Goal: Transaction & Acquisition: Purchase product/service

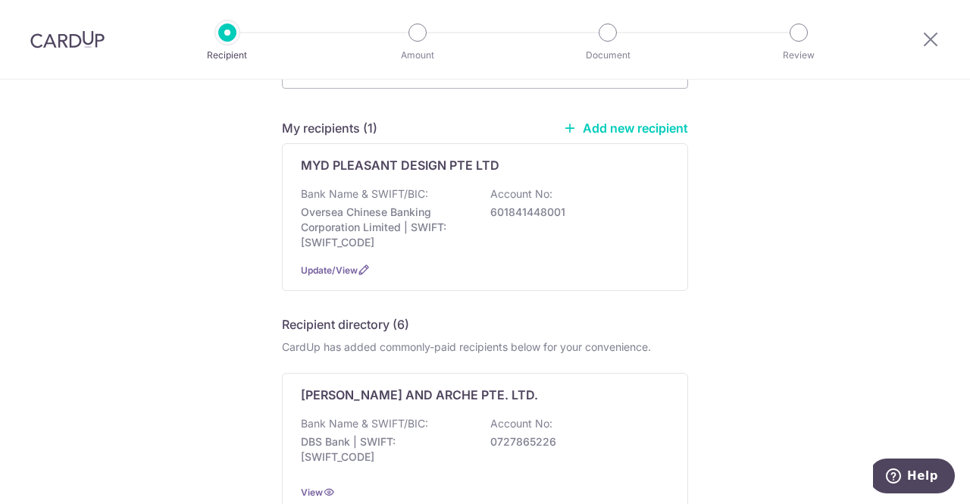
scroll to position [76, 0]
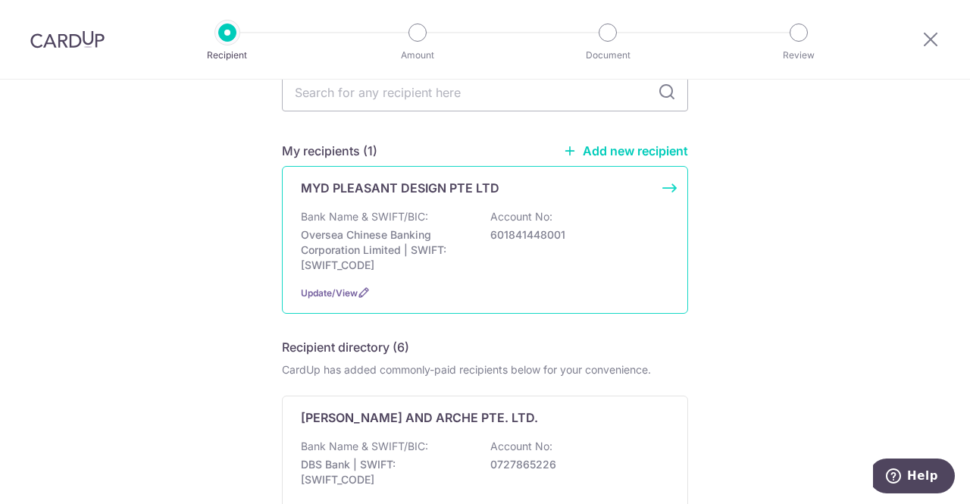
click at [667, 189] on div "MYD PLEASANT DESIGN PTE LTD Bank Name & SWIFT/BIC: Oversea Chinese Banking Corp…" at bounding box center [485, 240] width 406 height 148
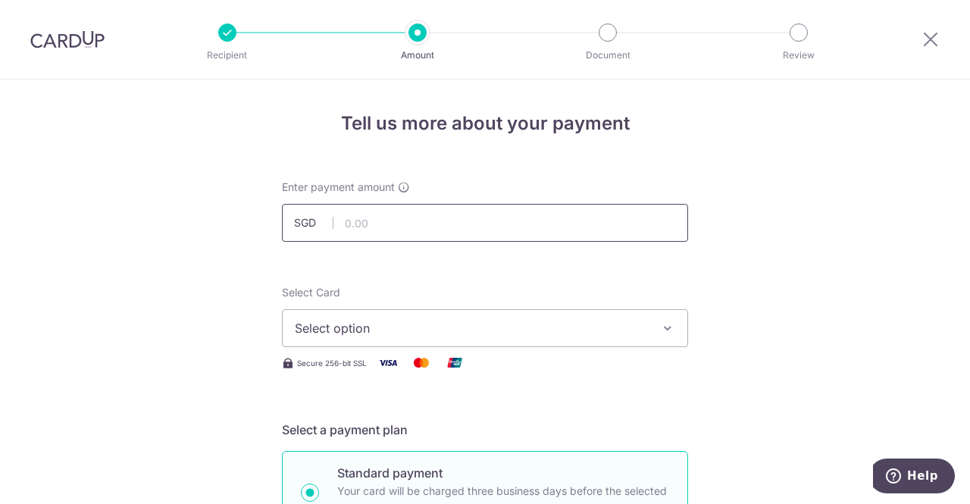
click at [434, 204] on input "text" at bounding box center [485, 223] width 406 height 38
type input "27,620.80"
click at [361, 319] on span "Select option" at bounding box center [471, 328] width 353 height 18
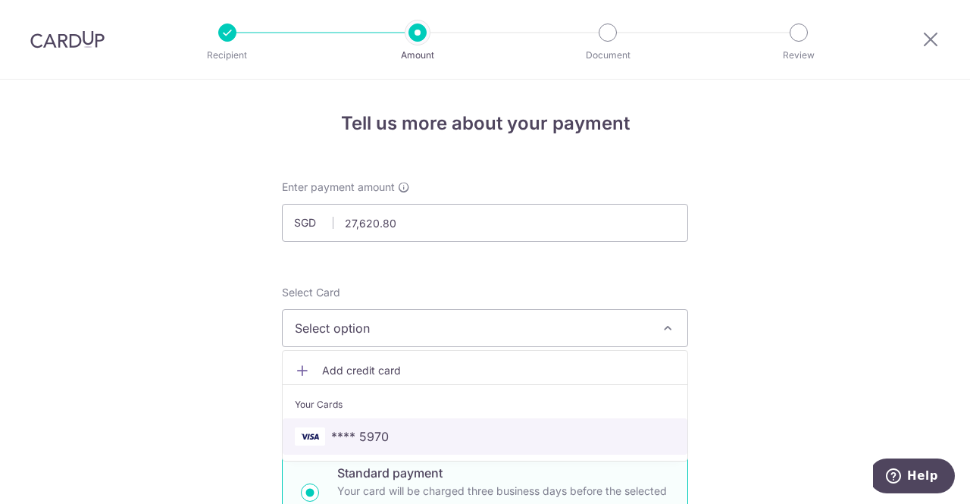
click at [384, 436] on span "**** 5970" at bounding box center [360, 437] width 58 height 18
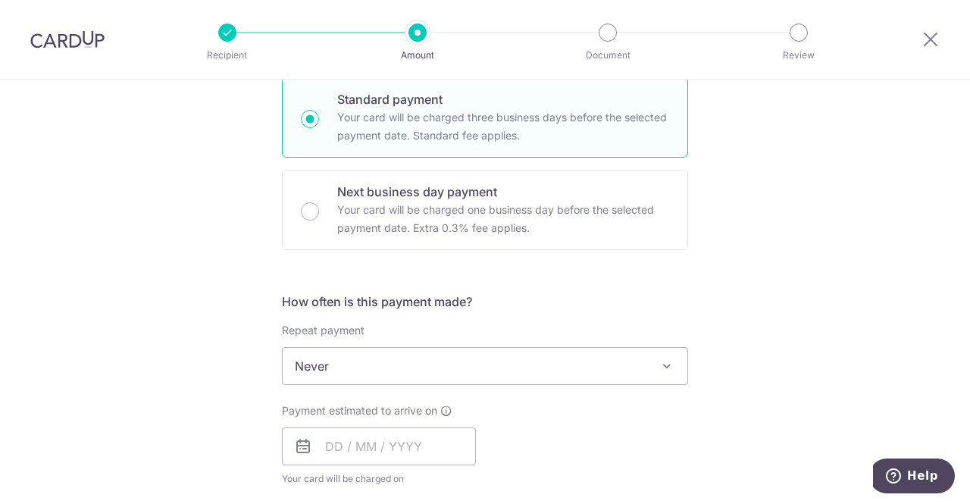
scroll to position [379, 0]
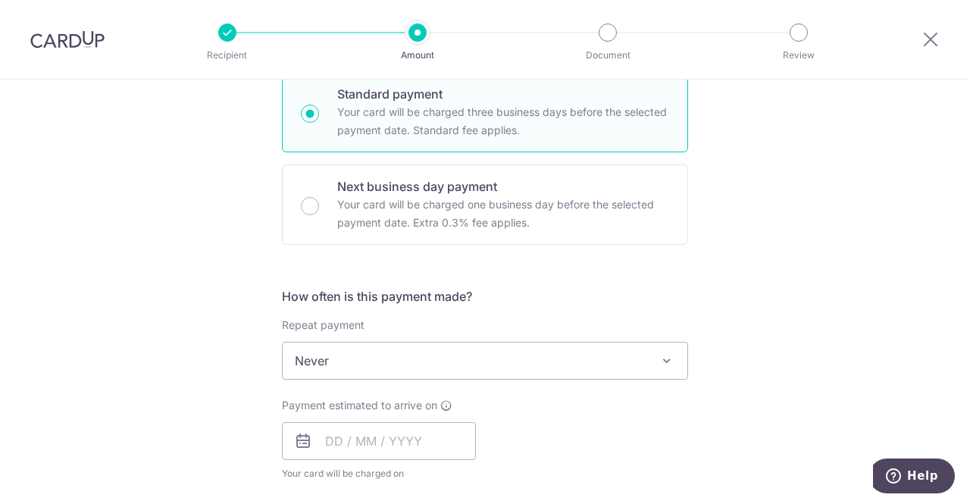
click at [396, 352] on span "Never" at bounding box center [485, 361] width 405 height 36
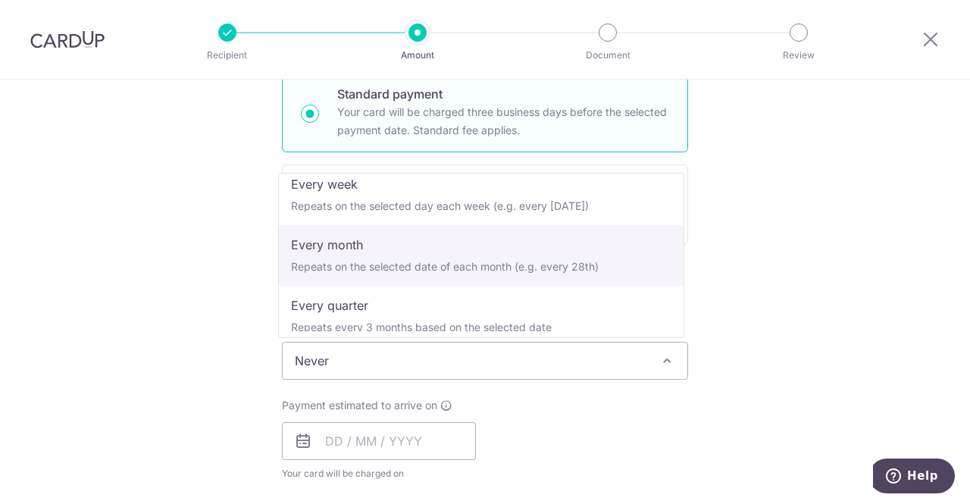
scroll to position [0, 0]
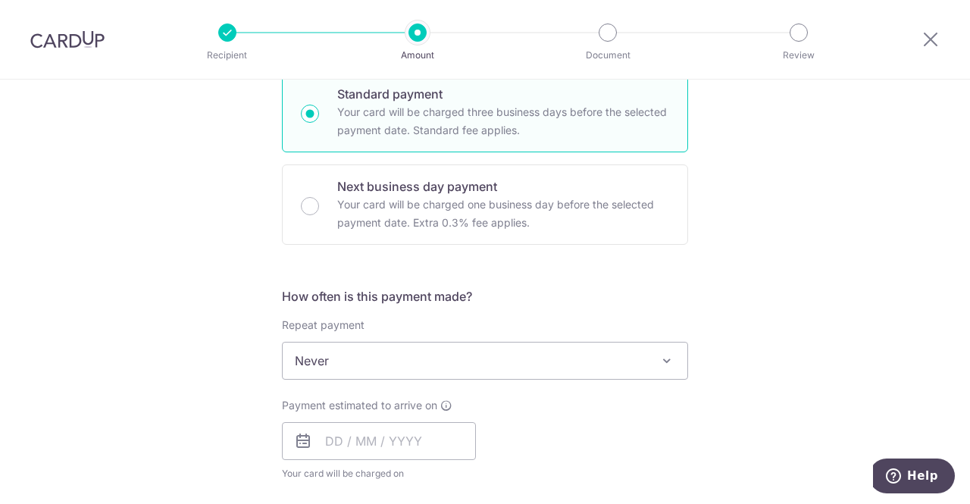
click at [800, 290] on div "Tell us more about your payment Enter payment amount SGD 27,620.80 27620.80 Sel…" at bounding box center [485, 437] width 970 height 1473
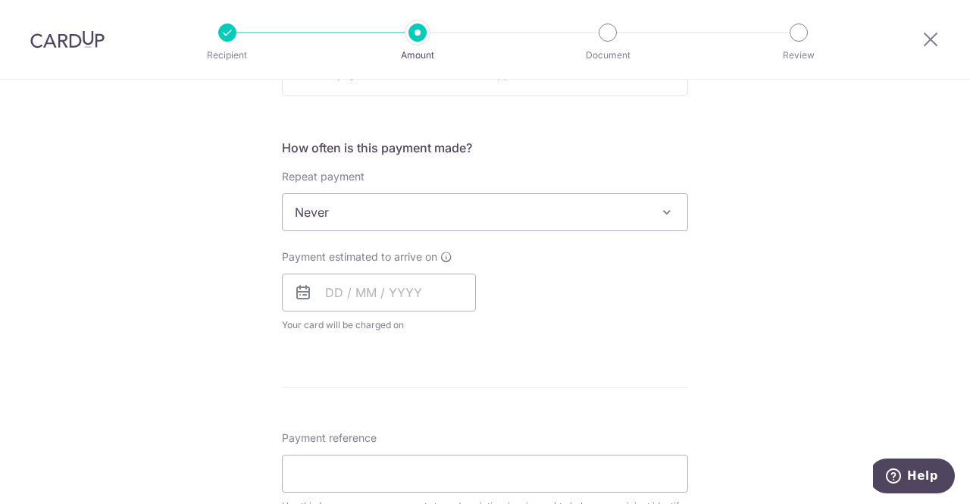
scroll to position [531, 0]
click at [337, 293] on input "text" at bounding box center [379, 290] width 194 height 38
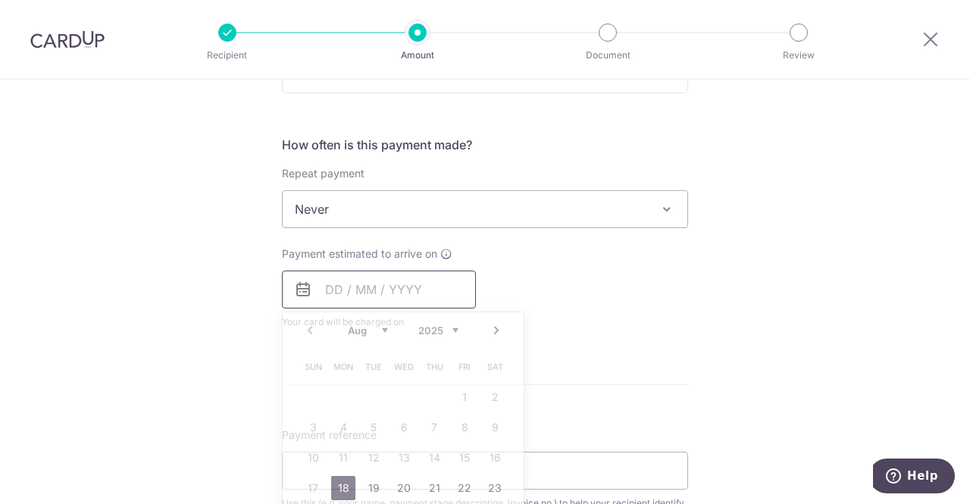
drag, startPoint x: 636, startPoint y: 302, endPoint x: 417, endPoint y: 289, distance: 219.5
click at [634, 302] on div "Payment estimated to arrive on Prev Next Aug Sep Oct Nov Dec 2025 2026 2027 202…" at bounding box center [485, 287] width 424 height 83
click at [324, 289] on input "text" at bounding box center [379, 290] width 194 height 38
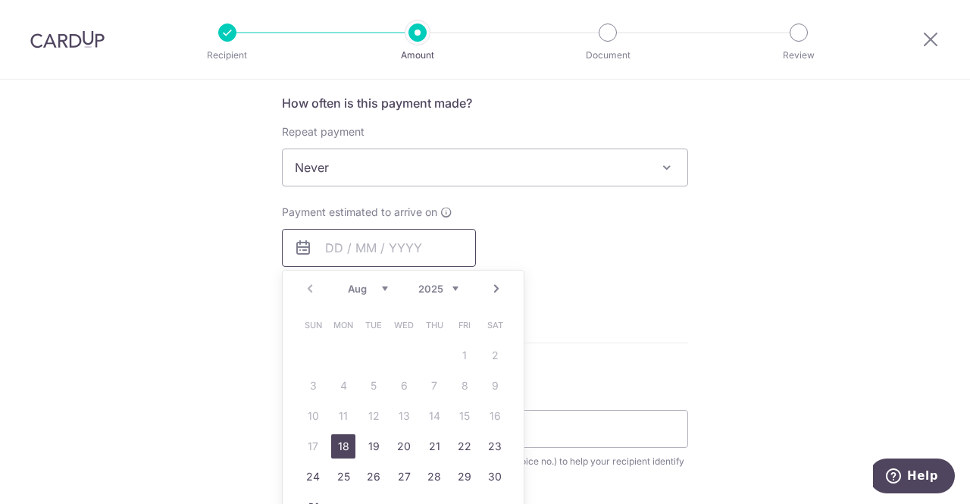
scroll to position [606, 0]
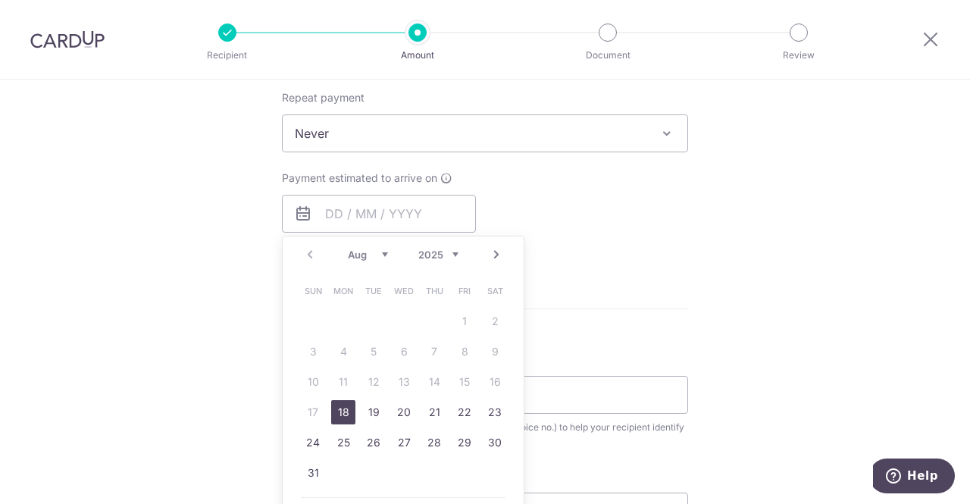
click at [343, 407] on link "18" at bounding box center [343, 412] width 24 height 24
type input "[DATE]"
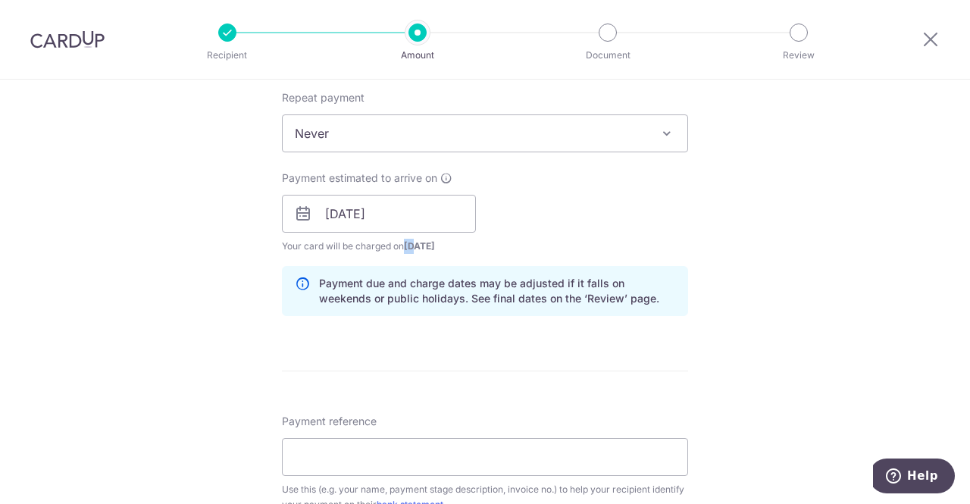
drag, startPoint x: 405, startPoint y: 243, endPoint x: 412, endPoint y: 246, distance: 8.2
click at [412, 246] on span "[DATE]" at bounding box center [419, 245] width 31 height 11
click at [596, 218] on div "Payment estimated to arrive on 18/08/2025 Prev Next Aug Sep Oct Nov Dec 2025 20…" at bounding box center [485, 212] width 424 height 83
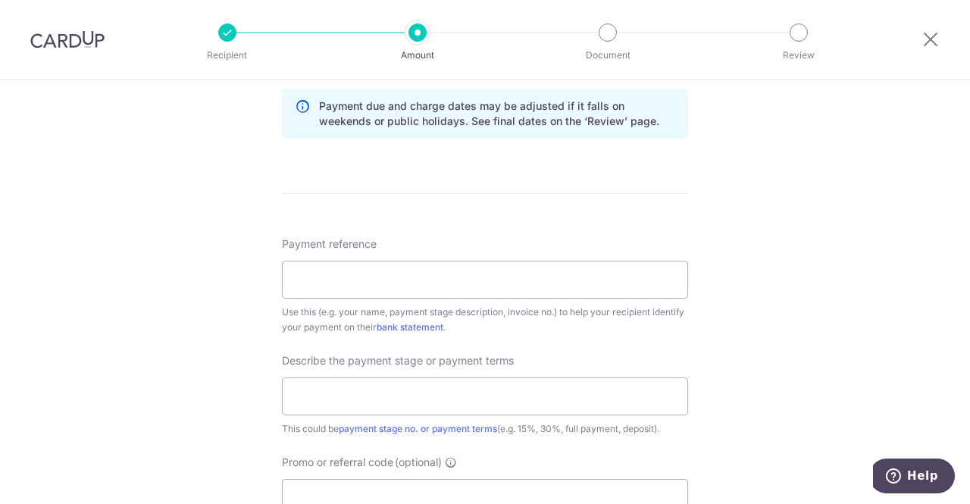
scroll to position [834, 0]
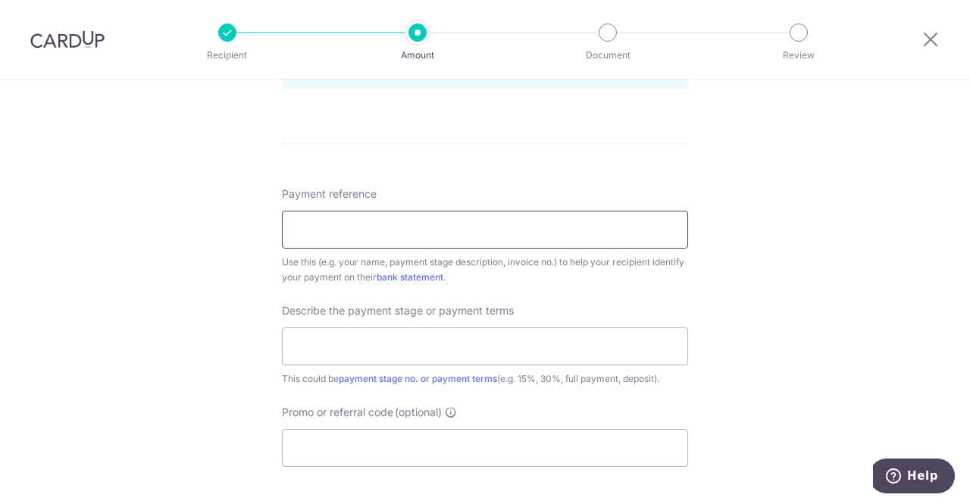
click at [470, 234] on input "Payment reference" at bounding box center [485, 230] width 406 height 38
click at [506, 233] on input "Hairi/Wilson-88B Jalan Satu(1st)" at bounding box center [485, 230] width 406 height 38
type input "Hairi/Wilson-88B Jalan Satu(60%)"
click at [773, 271] on div "Tell us more about your payment Enter payment amount SGD 27,620.80 27620.80 Sel…" at bounding box center [485, 13] width 970 height 1535
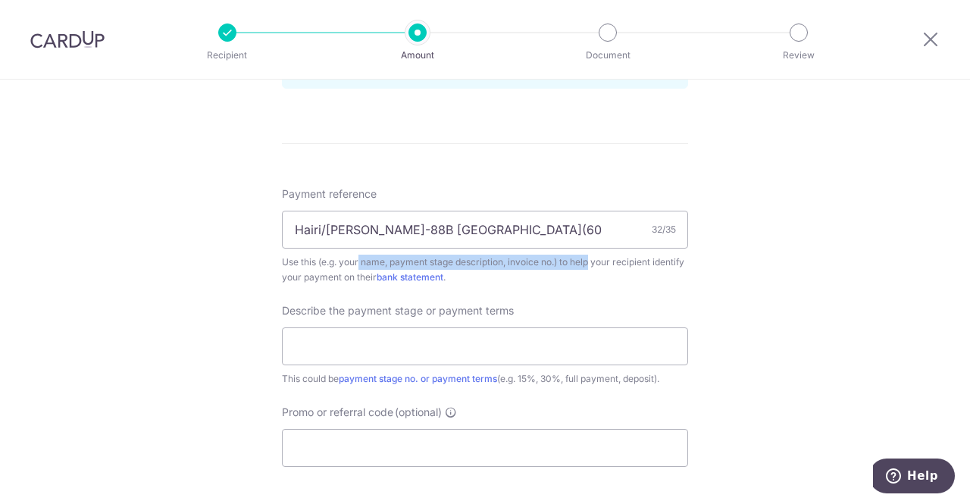
drag, startPoint x: 321, startPoint y: 259, endPoint x: 553, endPoint y: 258, distance: 232.0
click at [553, 258] on div "Use this (e.g. your name, payment stage description, invoice no.) to help your …" at bounding box center [485, 270] width 406 height 30
click at [794, 284] on div "Tell us more about your payment Enter payment amount SGD 27,620.80 27620.80 Sel…" at bounding box center [485, 13] width 970 height 1535
click at [365, 343] on input "text" at bounding box center [485, 346] width 406 height 38
type input "1"
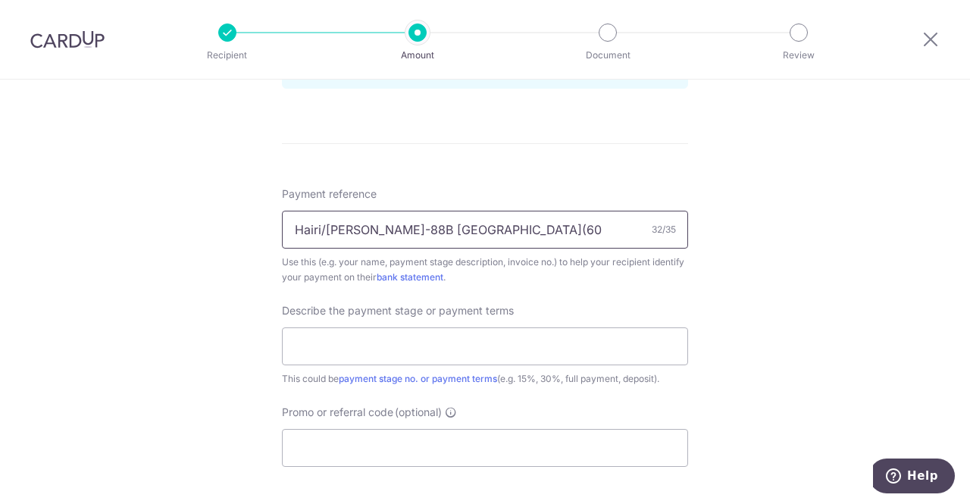
click at [501, 234] on input "Hairi/Wilson-88B Jalan Satu(60%)" at bounding box center [485, 230] width 406 height 38
type input "Hairi/Wilson-88B Jalan Satu"
click at [327, 345] on input "text" at bounding box center [485, 346] width 406 height 38
type input "1"
click at [327, 344] on input "60% (1st & 2nd payment minus $2,050" at bounding box center [485, 346] width 406 height 38
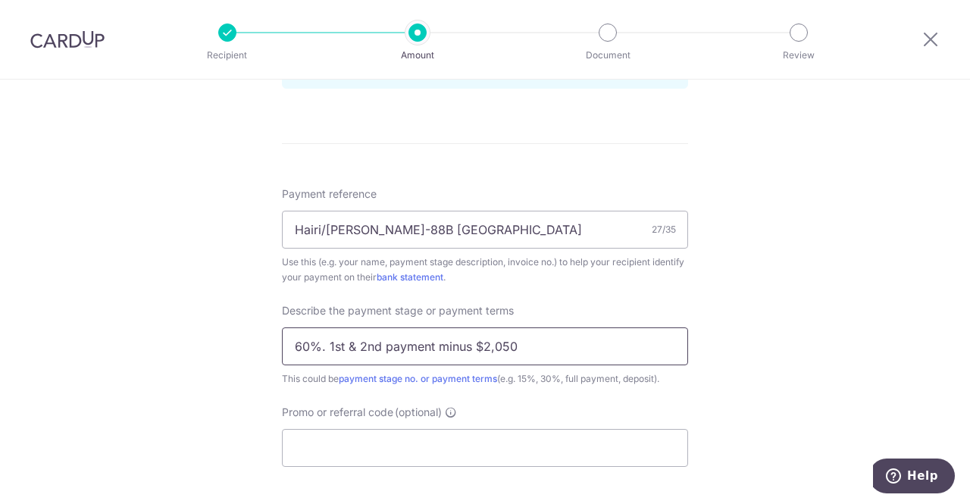
type input "60%. 1st & 2nd payment minus $2,050"
click at [834, 299] on div "Tell us more about your payment Enter payment amount SGD 27,620.80 27620.80 Sel…" at bounding box center [485, 13] width 970 height 1535
click at [544, 339] on input "60%. 1st & 2nd payment minus $2,050" at bounding box center [485, 346] width 406 height 38
click at [760, 269] on div "Tell us more about your payment Enter payment amount SGD 27,620.80 27620.80 Sel…" at bounding box center [485, 13] width 970 height 1535
click at [522, 445] on input "Promo or referral code (optional)" at bounding box center [485, 448] width 406 height 38
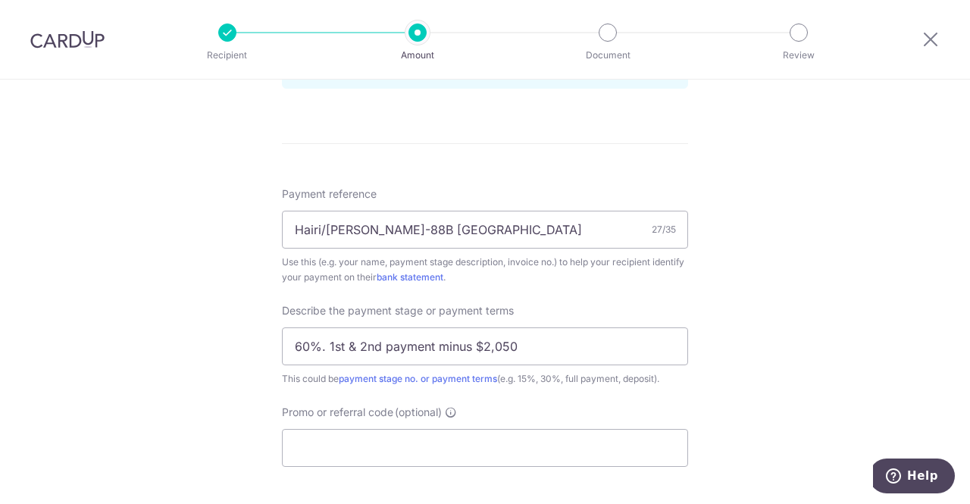
click at [412, 425] on div "Promo or referral code (optional) The discounted fee will be shown on the revie…" at bounding box center [485, 436] width 406 height 62
click at [412, 431] on input "Promo or referral code (optional)" at bounding box center [485, 448] width 406 height 38
click at [368, 441] on input "Promo or referral code (optional)" at bounding box center [485, 448] width 406 height 38
paste input "OFF225"
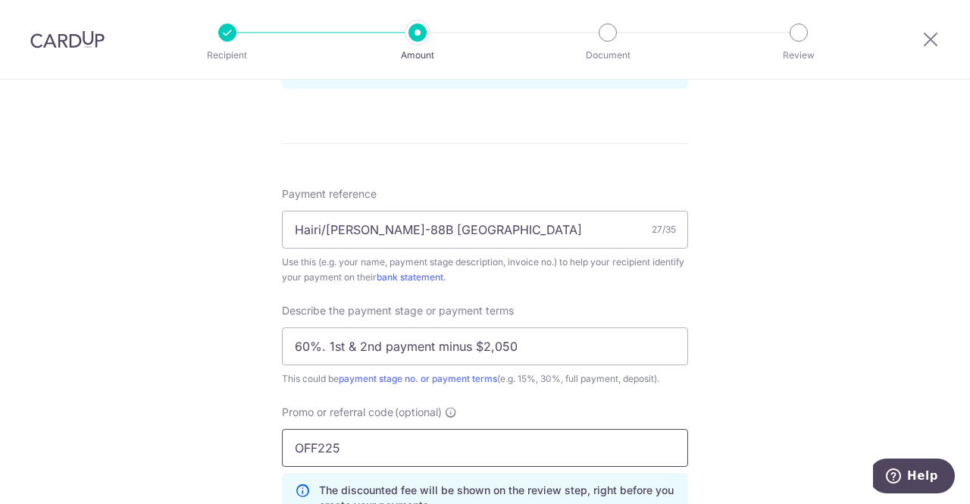
type input "OFF225"
click at [773, 338] on div "Tell us more about your payment Enter payment amount SGD 27,620.80 27620.80 Sel…" at bounding box center [485, 47] width 970 height 1603
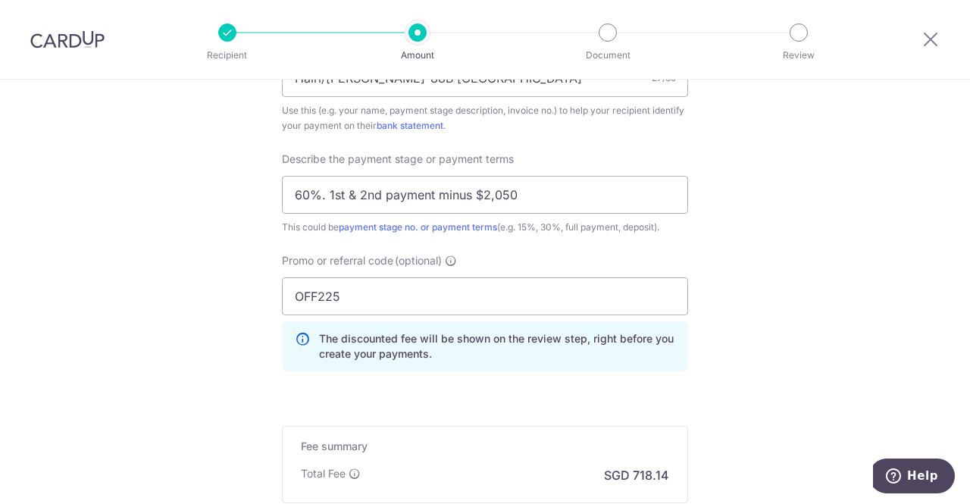
scroll to position [1174, 0]
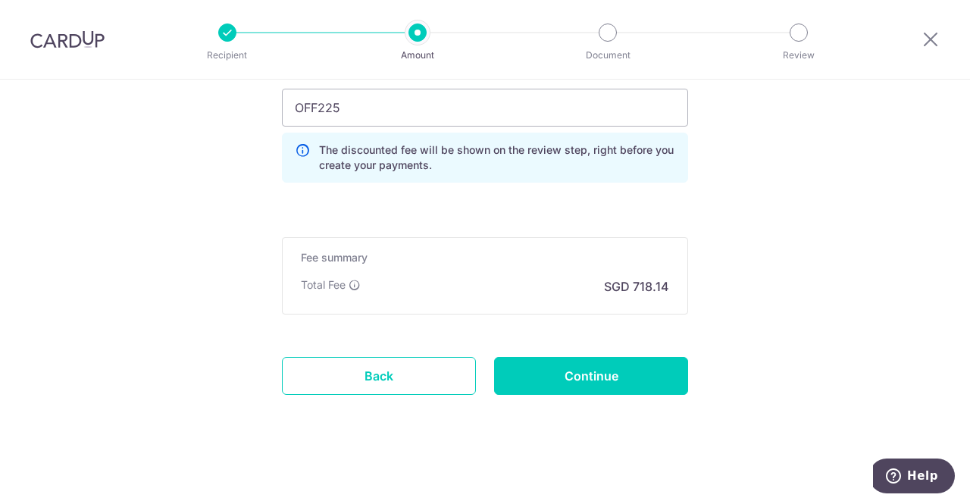
drag, startPoint x: 605, startPoint y: 283, endPoint x: 726, endPoint y: 293, distance: 121.7
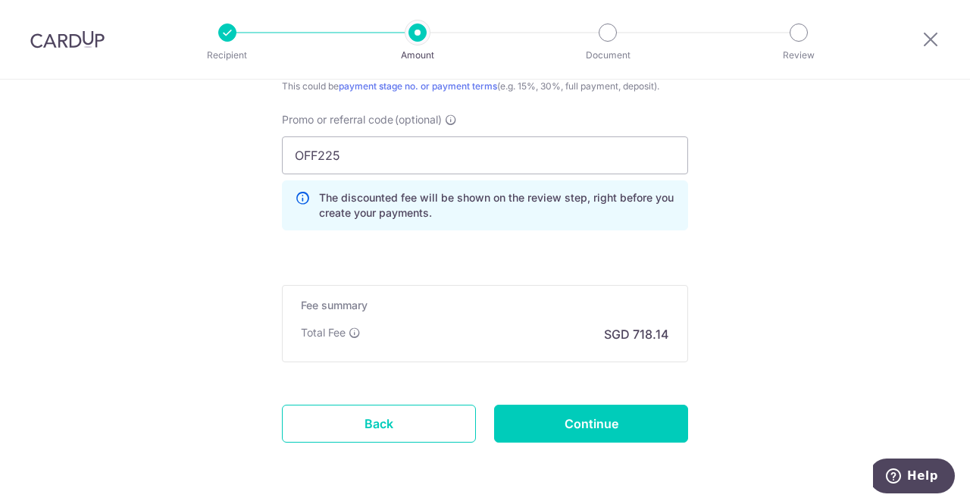
scroll to position [1151, 0]
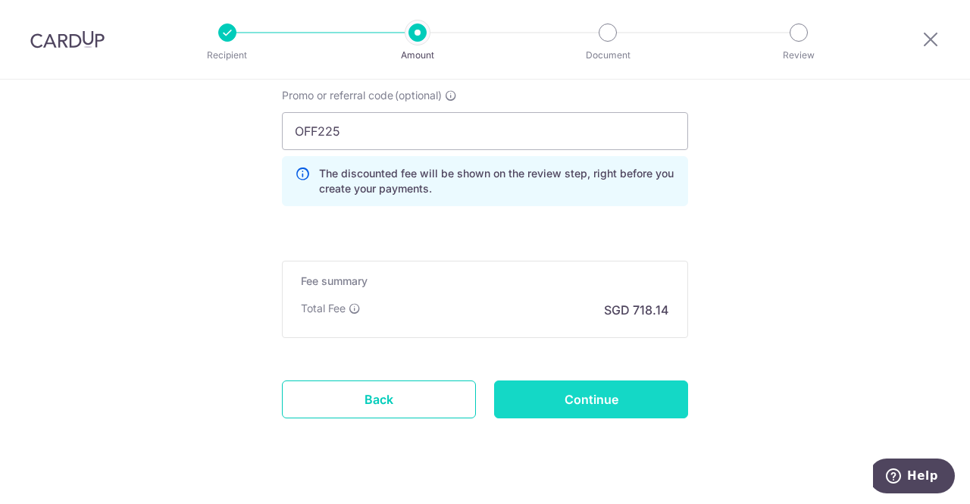
click at [602, 393] on input "Continue" at bounding box center [591, 400] width 194 height 38
type input "Create Schedule"
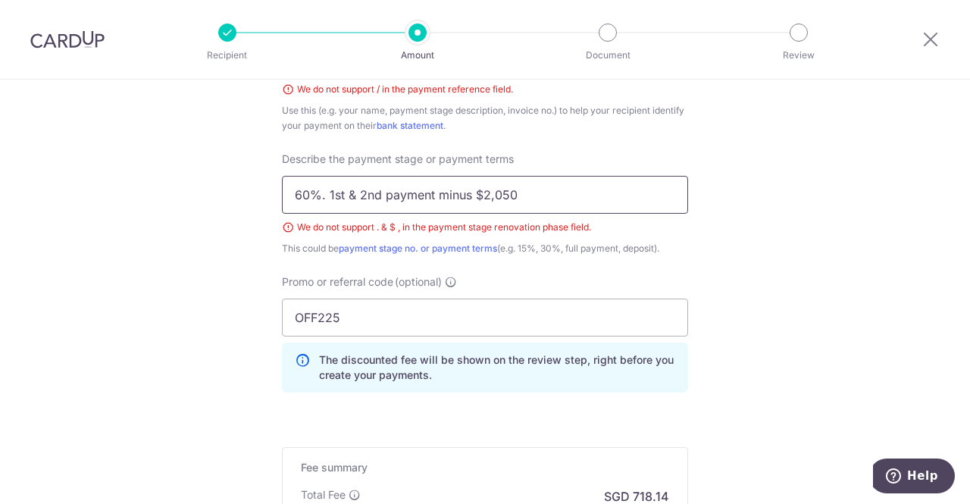
click at [480, 196] on input "60%. 1st & 2nd payment minus $2,050" at bounding box center [485, 195] width 406 height 38
click at [351, 195] on input "60%. 1st & 2nd payment minus 2,050" at bounding box center [485, 195] width 406 height 38
type input "60%. 1st + 2nd payment minus 2,050"
click at [431, 152] on span "Describe the payment stage or payment terms" at bounding box center [398, 159] width 232 height 15
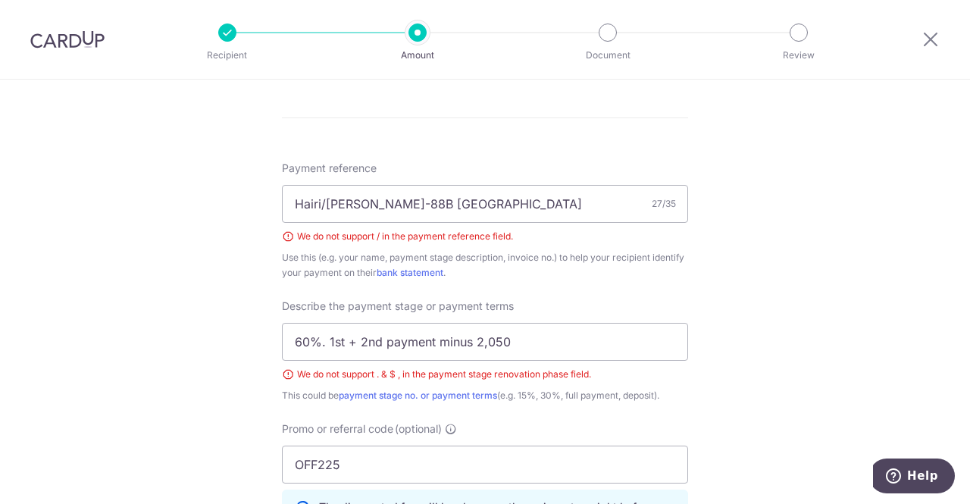
scroll to position [857, 0]
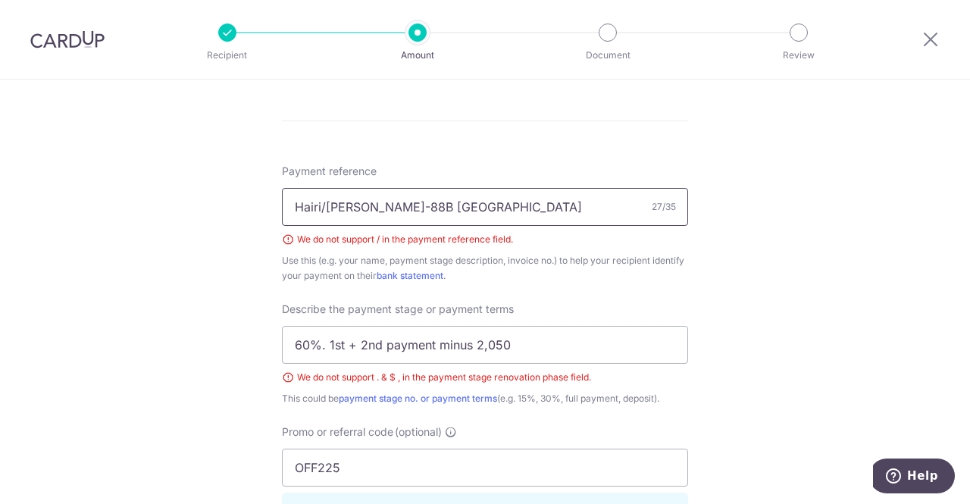
click at [322, 205] on input "Hairi/[PERSON_NAME]-88B [GEOGRAPHIC_DATA]" at bounding box center [485, 207] width 406 height 38
type input "Hairi-Wilson-88B Jalan Satu"
click at [408, 242] on div "We do not support / in the payment reference field." at bounding box center [485, 239] width 406 height 15
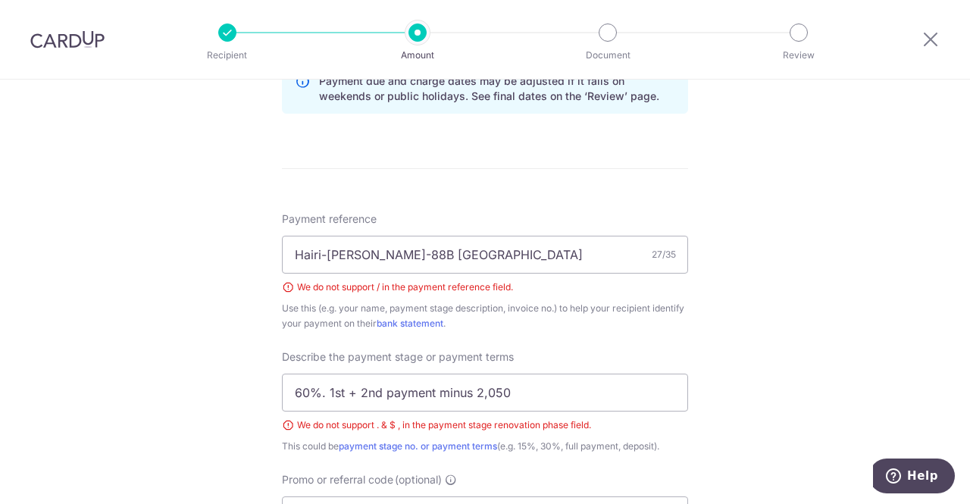
scroll to position [805, 0]
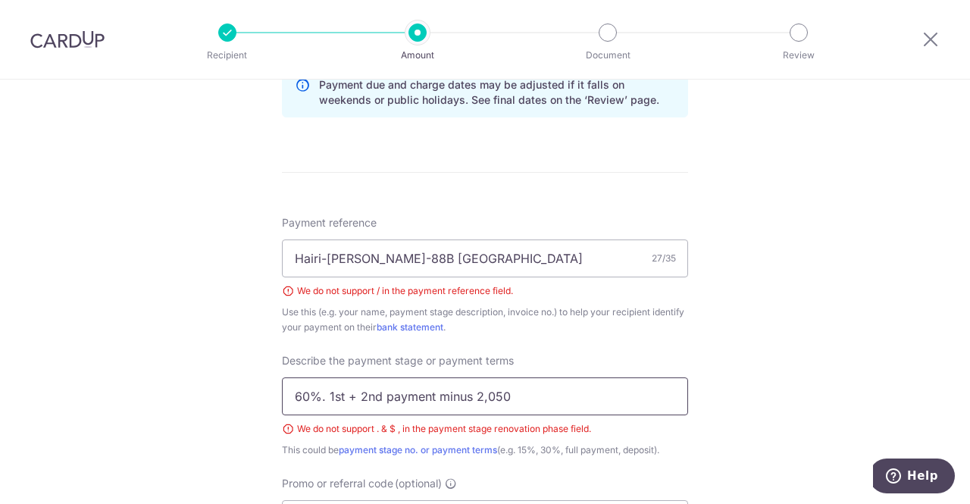
click at [324, 392] on input "60%. 1st + 2nd payment minus 2,050" at bounding box center [485, 396] width 406 height 38
type input "60% = 1st + 2nd payment minus 2,050"
click at [612, 324] on div "Use this (e.g. your name, payment stage description, invoice no.) to help your …" at bounding box center [485, 320] width 406 height 30
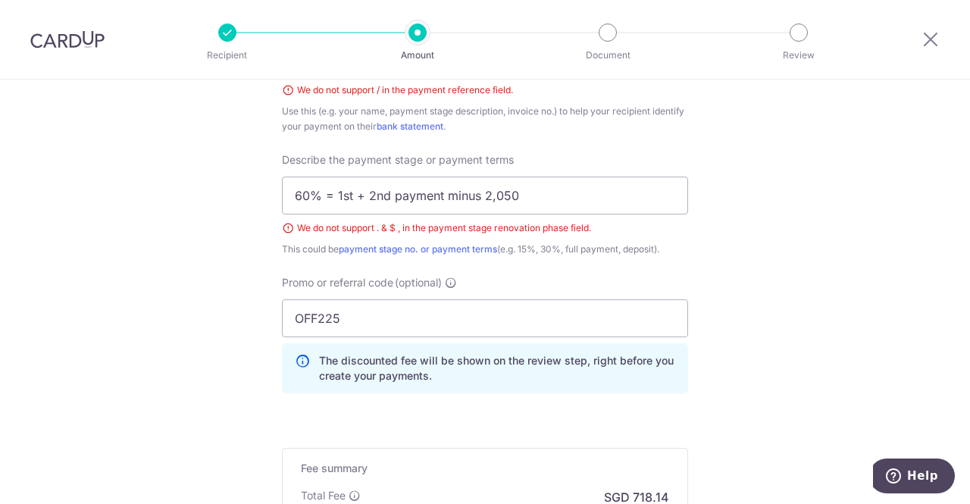
scroll to position [1217, 0]
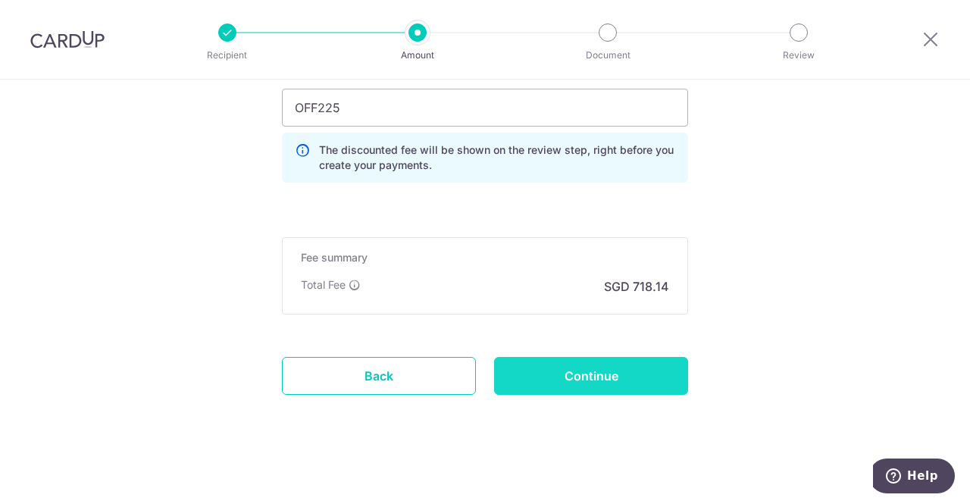
click at [598, 371] on input "Continue" at bounding box center [591, 376] width 194 height 38
type input "Create Schedule"
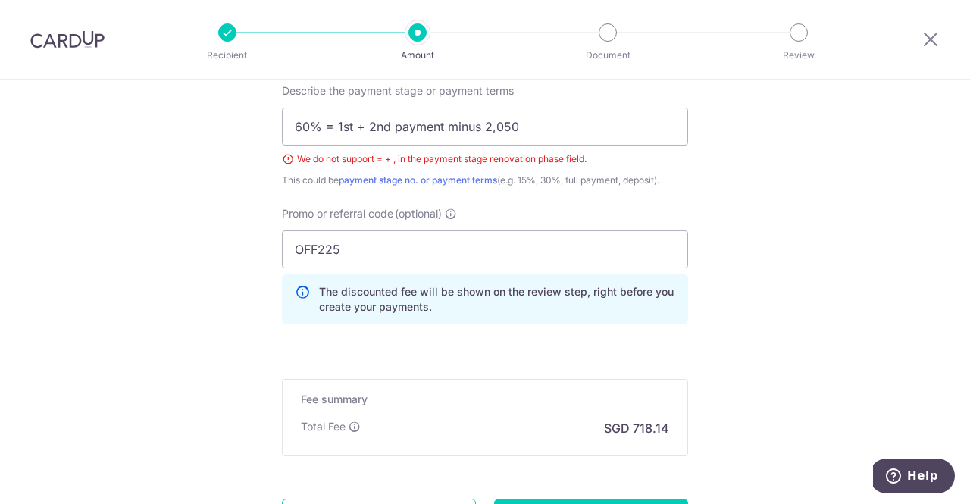
scroll to position [971, 0]
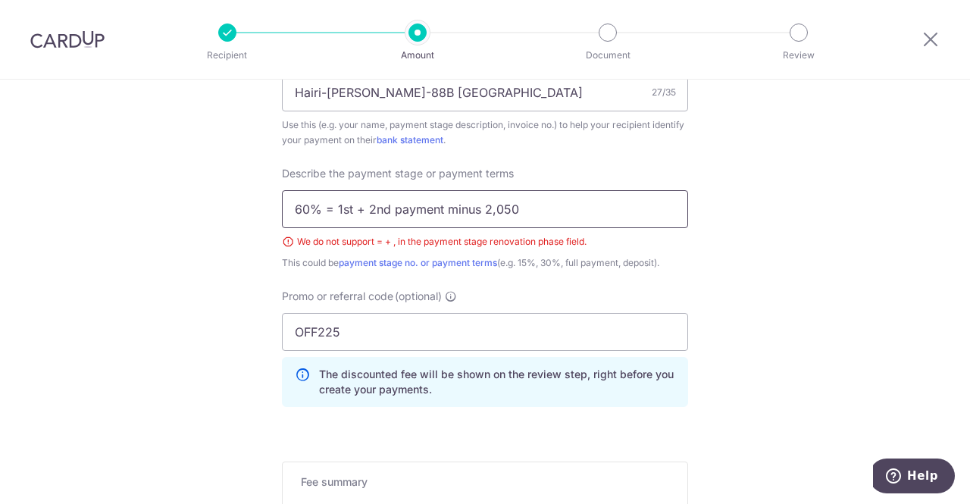
click at [324, 215] on input "60% = 1st + 2nd payment minus 2,050" at bounding box center [485, 209] width 406 height 38
click at [350, 212] on input "60%-1st + 2nd payment minus 2,050" at bounding box center [485, 209] width 406 height 38
click at [322, 212] on input "60%-1st and 2nd payment minus 2,050" at bounding box center [485, 209] width 406 height 38
type input "60% 1st and 2nd payment minus 2,050"
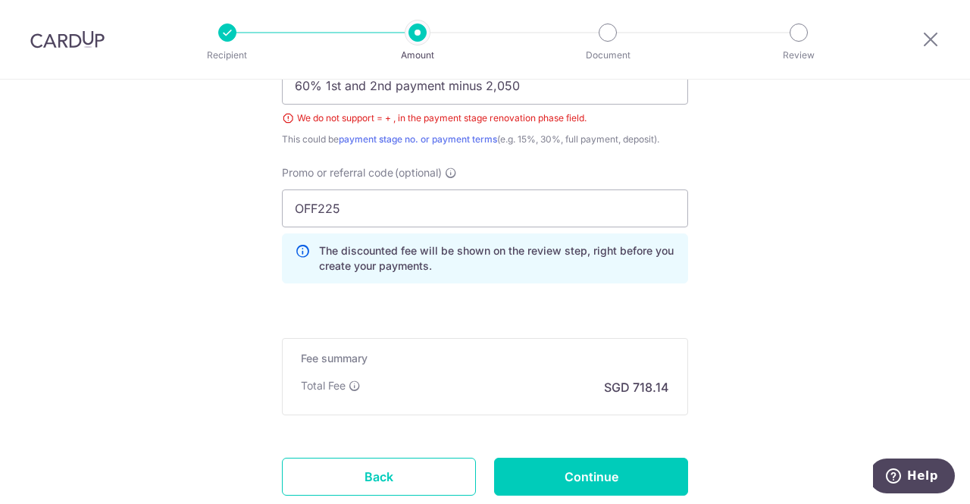
scroll to position [1142, 0]
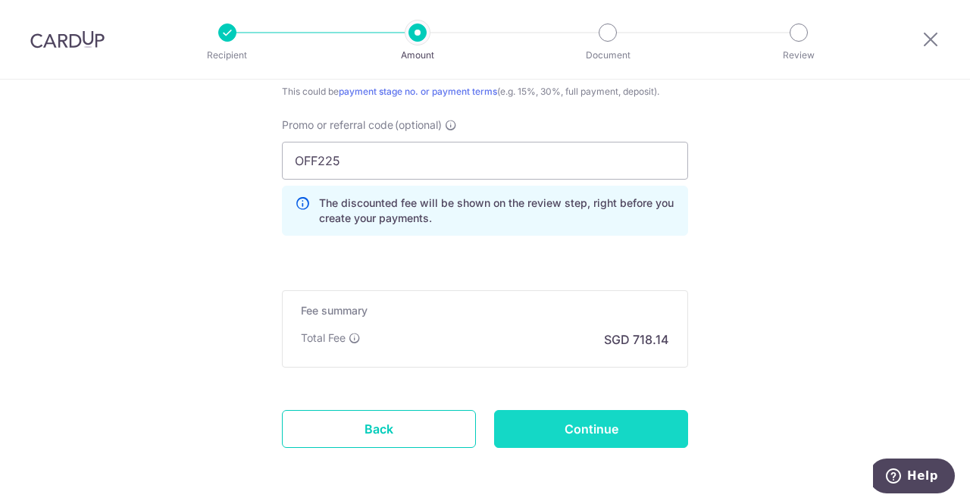
click at [619, 419] on input "Continue" at bounding box center [591, 429] width 194 height 38
type input "Create Schedule"
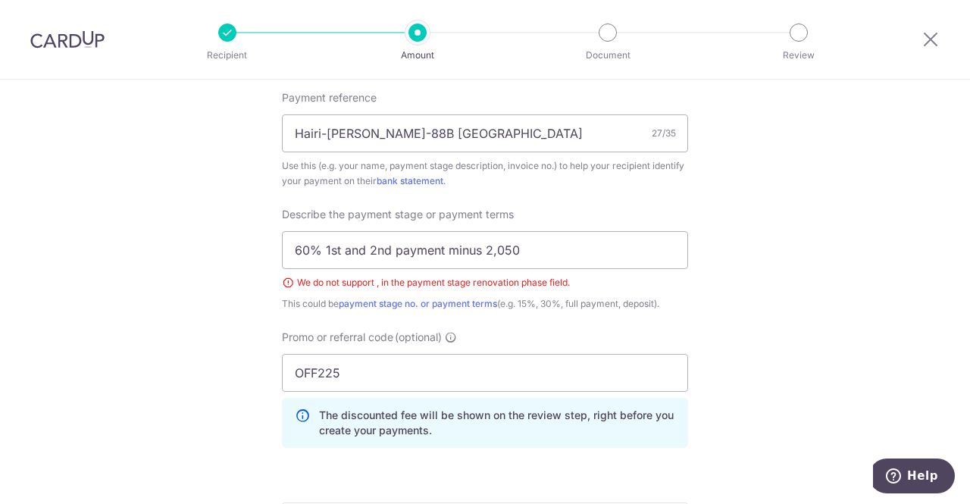
scroll to position [929, 0]
click at [497, 254] on input "60% 1st and 2nd payment minus 2,050" at bounding box center [485, 251] width 406 height 38
type input "60% 1st and 2nd payment minus 2050"
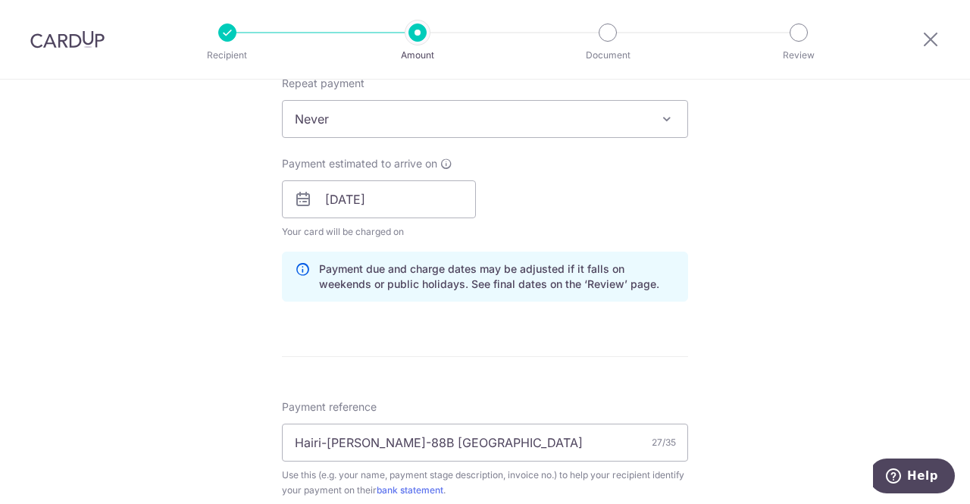
scroll to position [1151, 0]
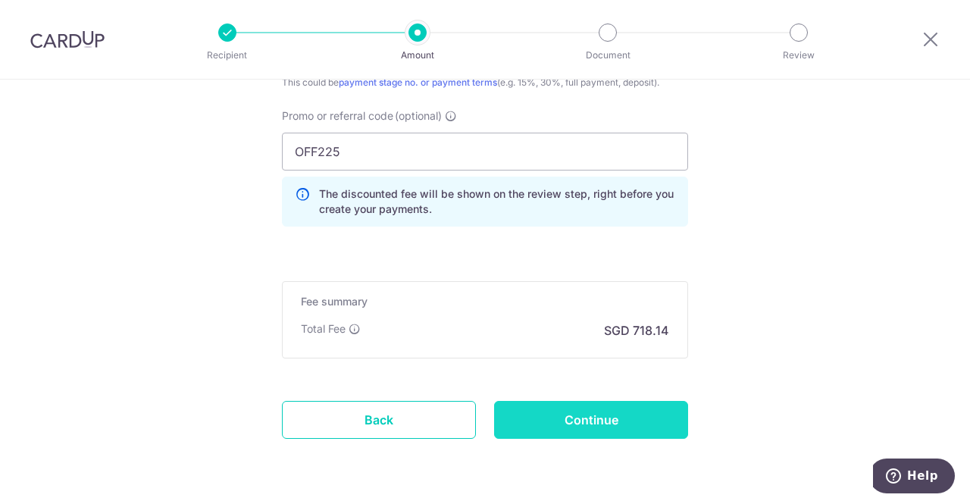
click at [610, 401] on input "Continue" at bounding box center [591, 420] width 194 height 38
type input "Create Schedule"
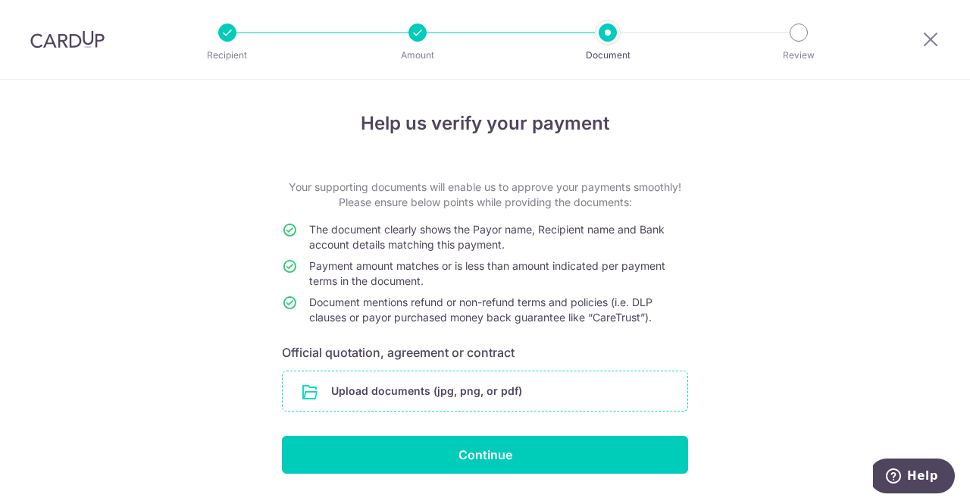
click at [355, 390] on input "file" at bounding box center [485, 390] width 405 height 39
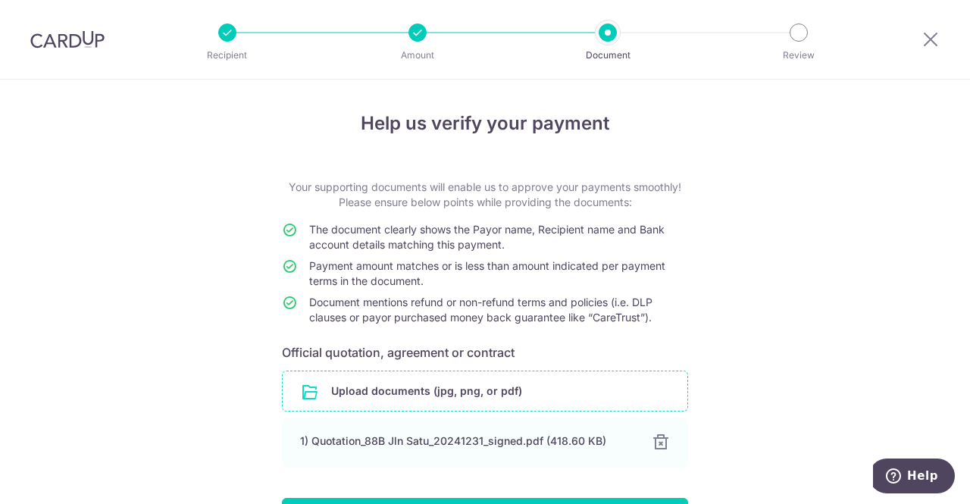
click at [408, 398] on input "file" at bounding box center [485, 390] width 405 height 39
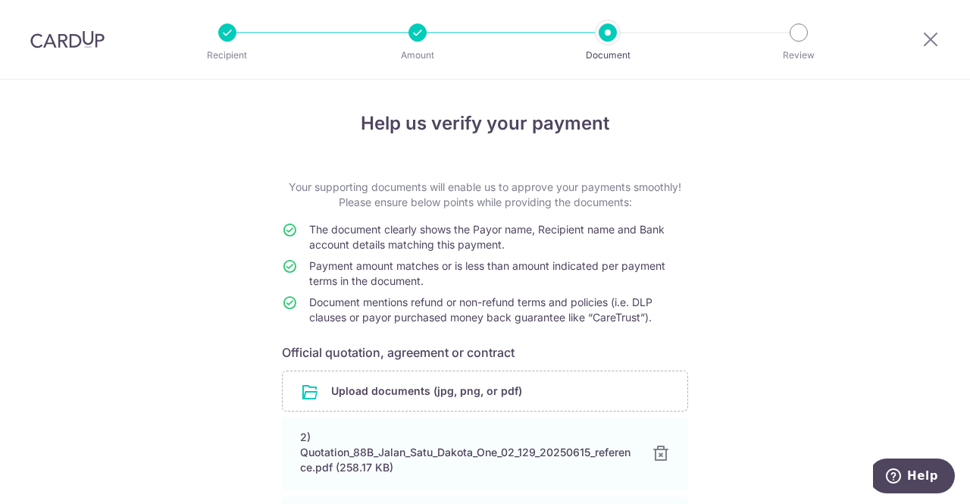
scroll to position [180, 0]
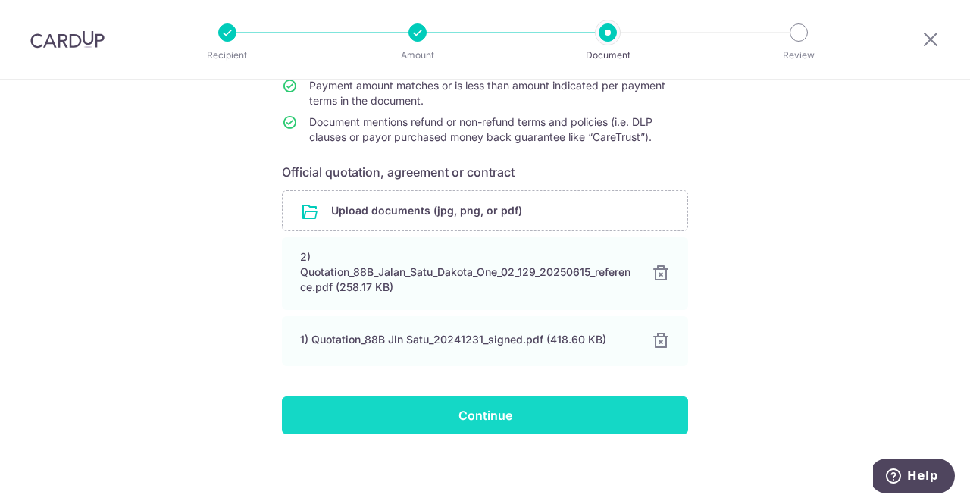
click at [488, 419] on input "Continue" at bounding box center [485, 415] width 406 height 38
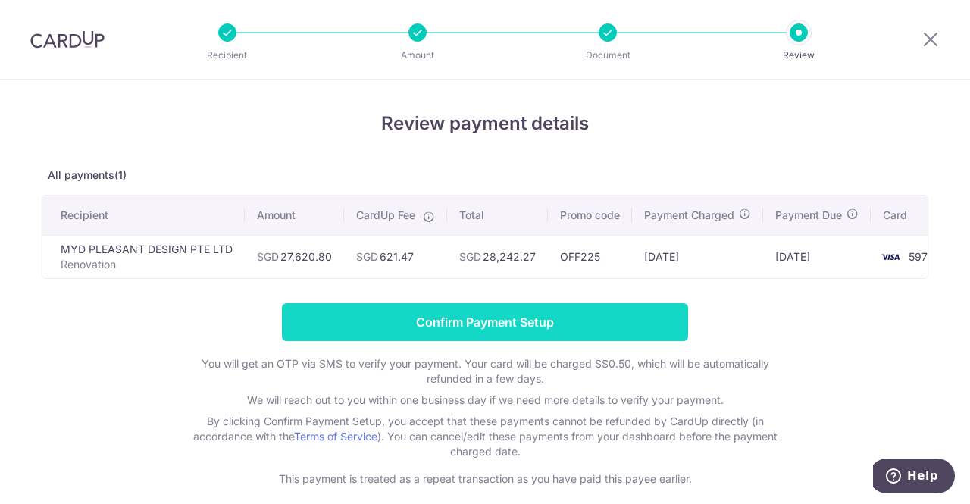
click at [497, 320] on input "Confirm Payment Setup" at bounding box center [485, 322] width 406 height 38
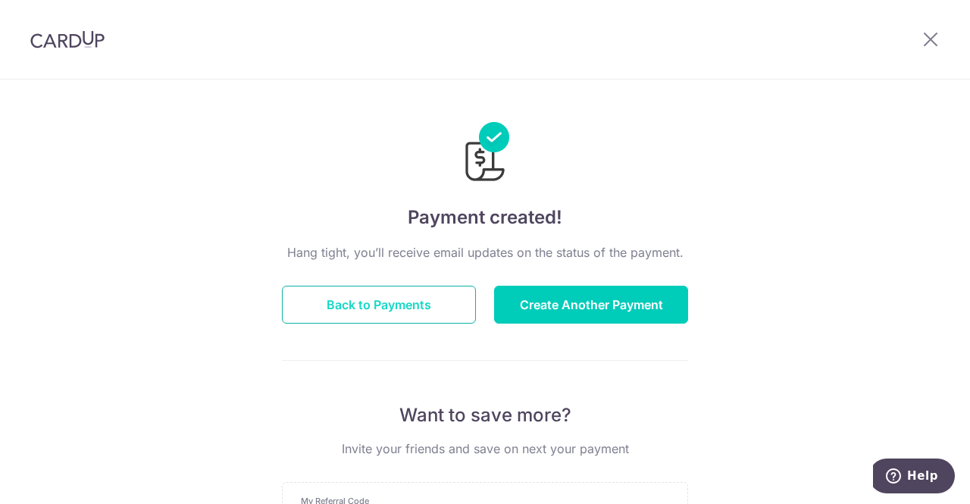
click at [356, 318] on button "Back to Payments" at bounding box center [379, 305] width 194 height 38
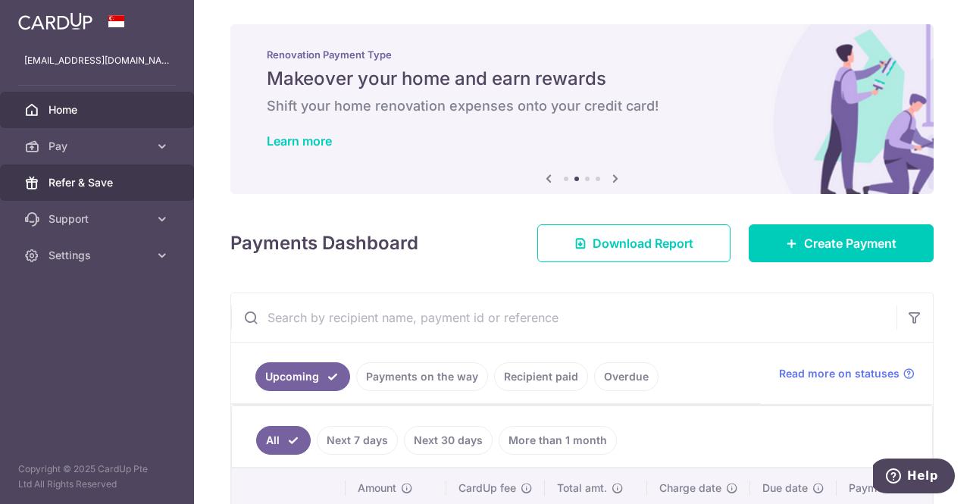
click at [94, 174] on link "Refer & Save" at bounding box center [97, 182] width 194 height 36
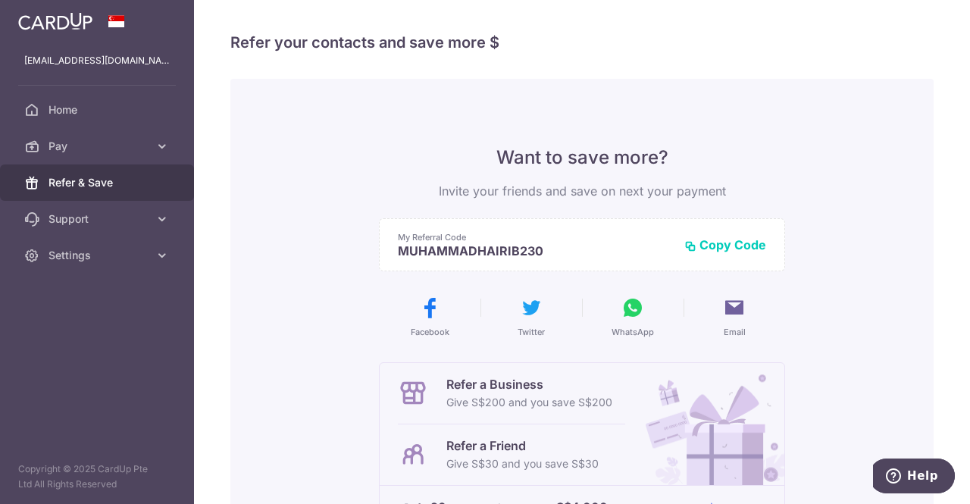
scroll to position [99, 0]
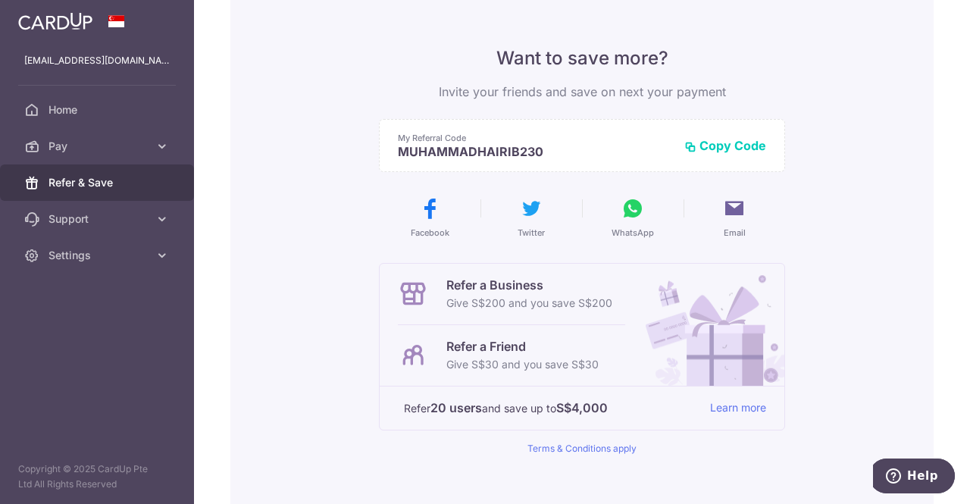
click at [738, 138] on button "Copy Code" at bounding box center [725, 145] width 82 height 15
click at [628, 208] on icon at bounding box center [633, 208] width 24 height 24
click at [628, 221] on icon at bounding box center [633, 208] width 24 height 24
click at [633, 210] on icon at bounding box center [633, 208] width 24 height 24
drag, startPoint x: 431, startPoint y: 405, endPoint x: 604, endPoint y: 424, distance: 174.6
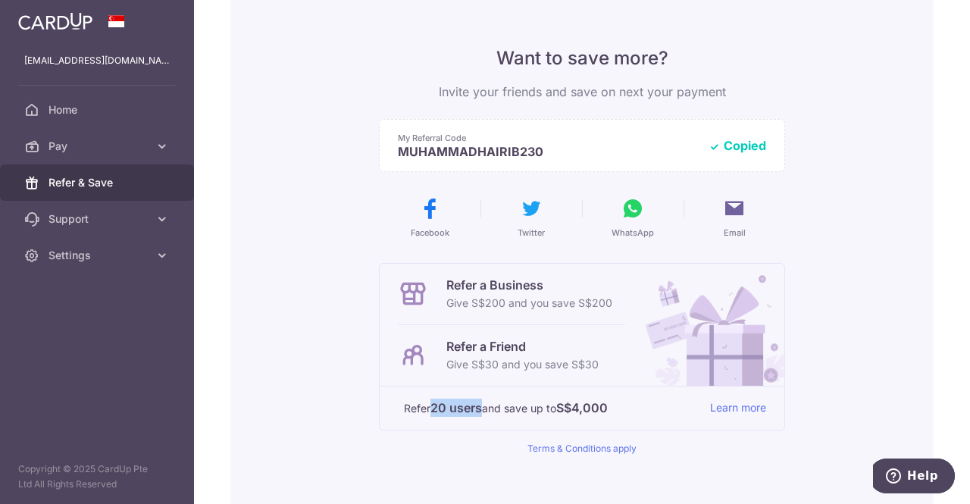
click at [481, 406] on p "Refer 20 users and save up to S$4,000" at bounding box center [551, 408] width 294 height 19
drag, startPoint x: 560, startPoint y: 403, endPoint x: 616, endPoint y: 413, distance: 57.1
click at [616, 413] on p "Refer 20 users and save up to S$4,000" at bounding box center [551, 408] width 294 height 19
click at [306, 112] on div "Want to save more? Invite your friends and save on next your payment My Referra…" at bounding box center [581, 286] width 703 height 612
click at [79, 144] on span "Pay" at bounding box center [99, 146] width 100 height 15
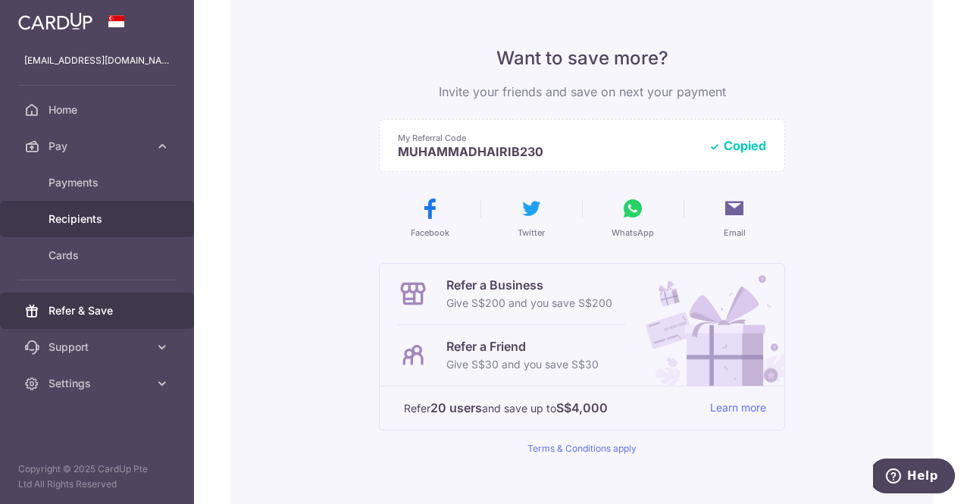
click at [111, 208] on link "Recipients" at bounding box center [97, 219] width 194 height 36
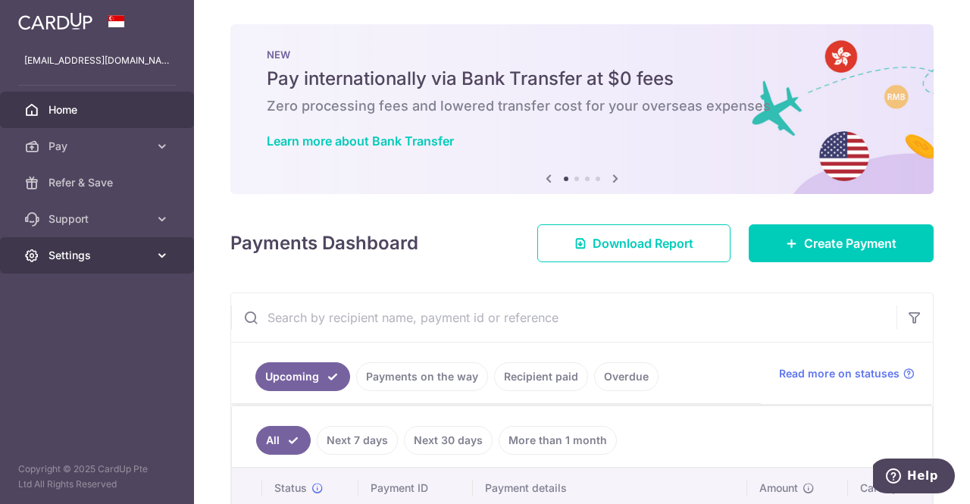
click at [172, 254] on link "Settings" at bounding box center [97, 255] width 194 height 36
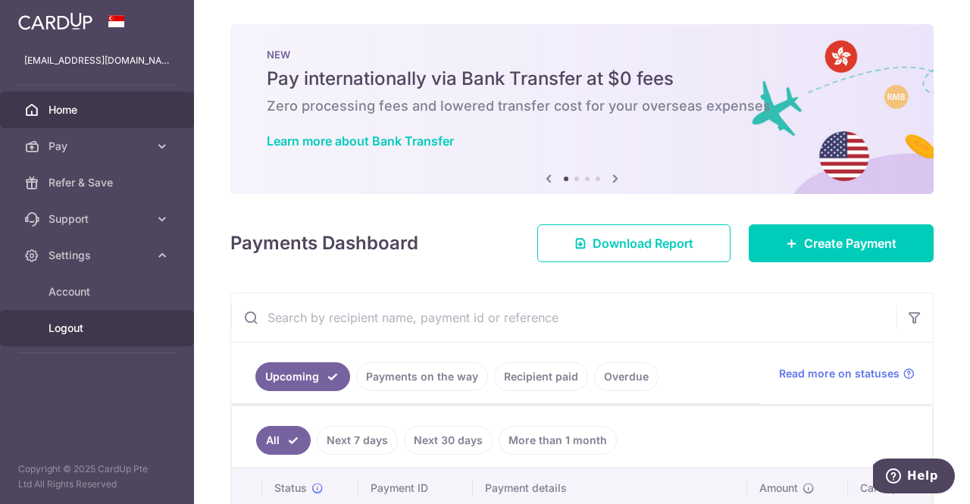
click at [86, 322] on span "Logout" at bounding box center [99, 328] width 100 height 15
